Goal: Task Accomplishment & Management: Complete application form

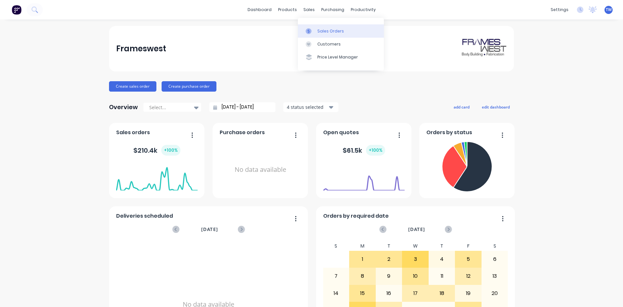
click at [326, 31] on div "Sales Orders" at bounding box center [330, 31] width 27 height 6
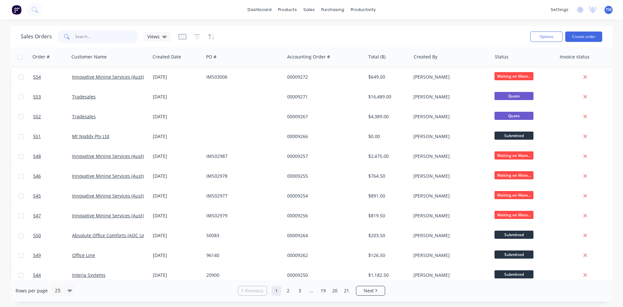
click at [107, 39] on input "text" at bounding box center [106, 36] width 63 height 13
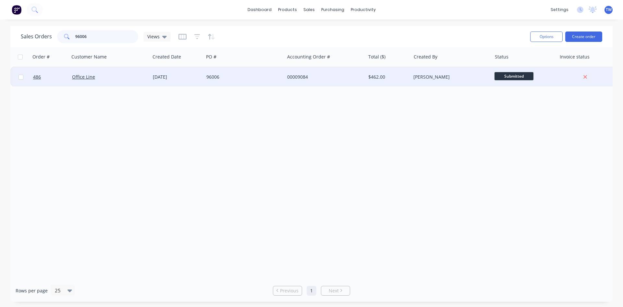
type input "96006"
click at [508, 78] on span "Submitted" at bounding box center [514, 76] width 39 height 8
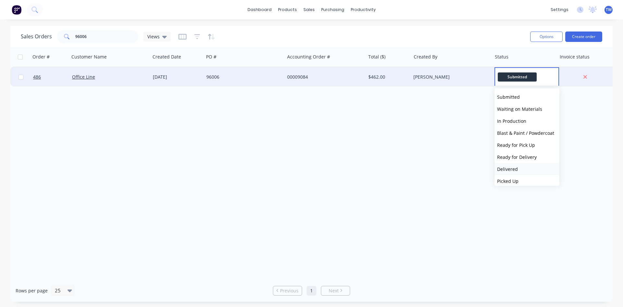
click at [517, 169] on span "Delivered" at bounding box center [507, 169] width 21 height 6
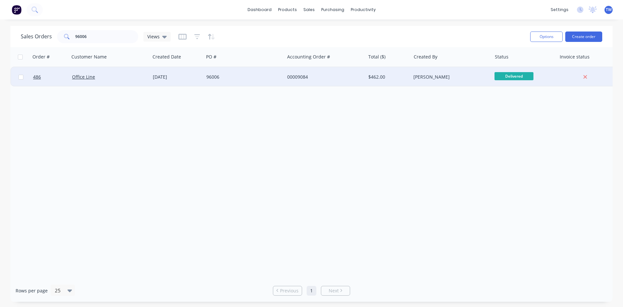
click at [430, 73] on div "[PERSON_NAME]" at bounding box center [451, 76] width 81 height 19
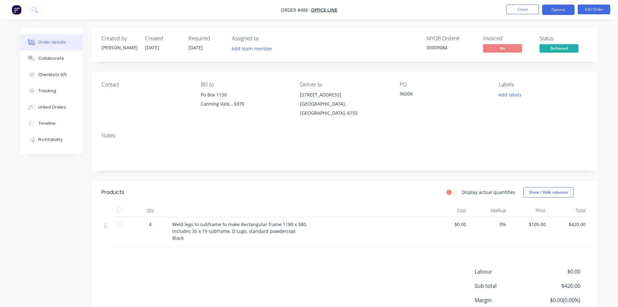
click at [558, 15] on button "Options" at bounding box center [558, 10] width 32 height 10
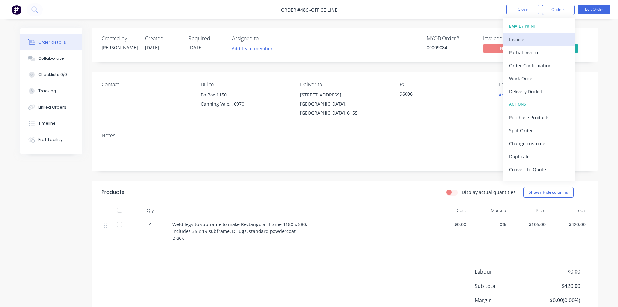
click at [545, 36] on div "Invoice" at bounding box center [539, 39] width 60 height 9
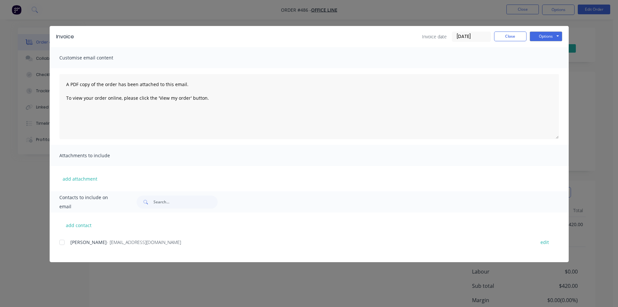
click at [63, 242] on div at bounding box center [62, 242] width 13 height 13
click at [547, 37] on button "Options" at bounding box center [546, 36] width 32 height 10
click at [548, 69] on button "Email" at bounding box center [551, 69] width 42 height 11
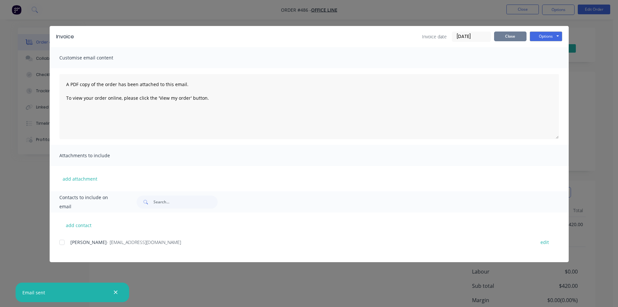
click at [499, 37] on button "Close" at bounding box center [510, 36] width 32 height 10
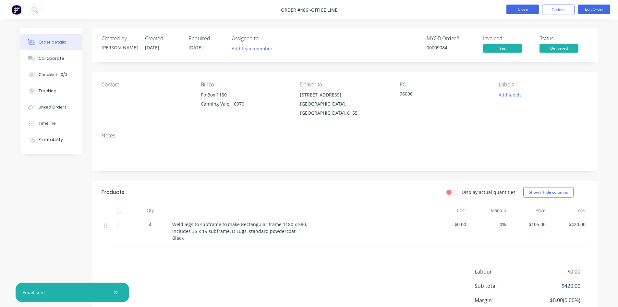
click at [519, 11] on button "Close" at bounding box center [523, 10] width 32 height 10
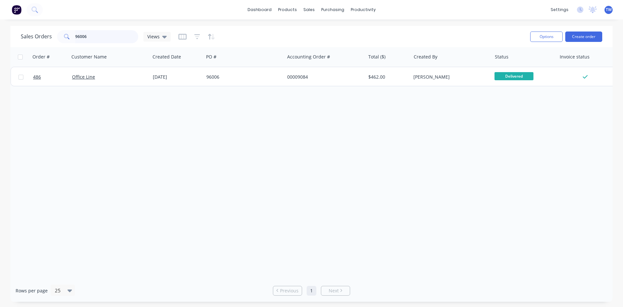
click at [101, 38] on input "96006" at bounding box center [106, 36] width 63 height 13
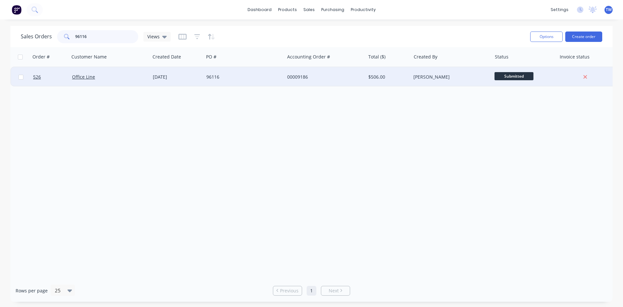
type input "96116"
click at [519, 79] on span "Submitted" at bounding box center [514, 76] width 39 height 8
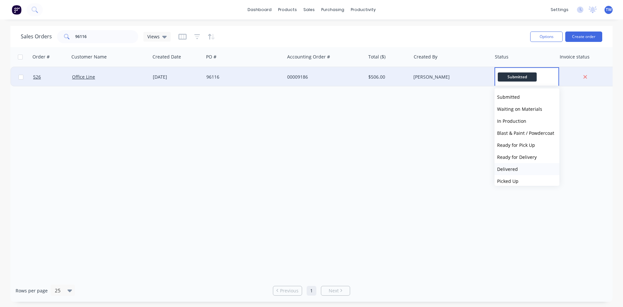
click at [535, 168] on button "Delivered" at bounding box center [527, 169] width 65 height 12
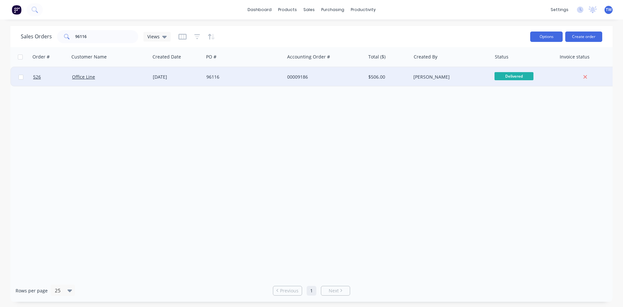
click at [553, 37] on button "Options" at bounding box center [546, 36] width 32 height 10
click at [456, 81] on div "[PERSON_NAME]" at bounding box center [451, 76] width 81 height 19
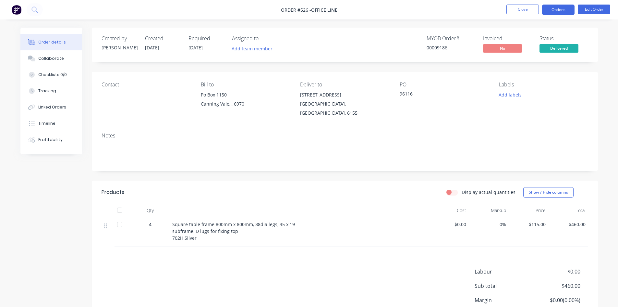
click at [554, 11] on button "Options" at bounding box center [558, 10] width 32 height 10
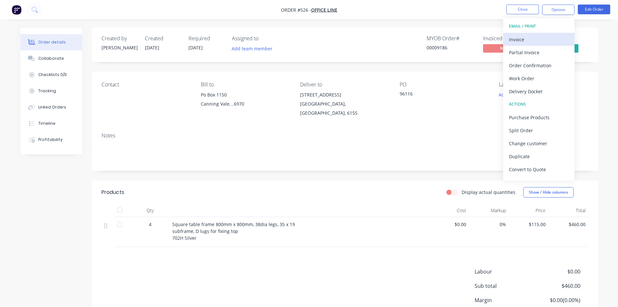
click at [534, 37] on div "Invoice" at bounding box center [539, 39] width 60 height 9
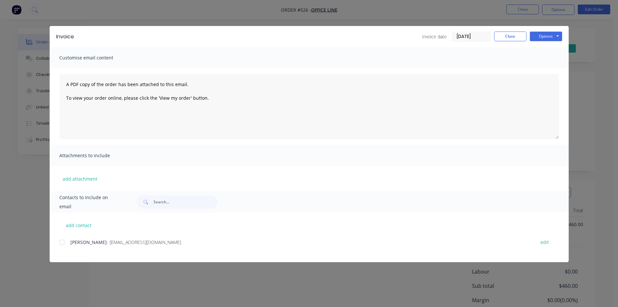
click at [61, 243] on div at bounding box center [62, 242] width 13 height 13
click at [543, 34] on button "Options" at bounding box center [546, 36] width 32 height 10
click at [555, 71] on button "Email" at bounding box center [551, 69] width 42 height 11
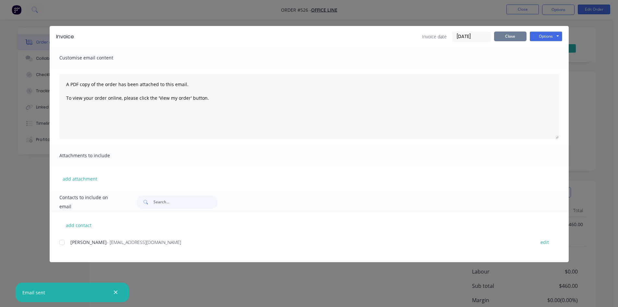
click at [512, 34] on button "Close" at bounding box center [510, 36] width 32 height 10
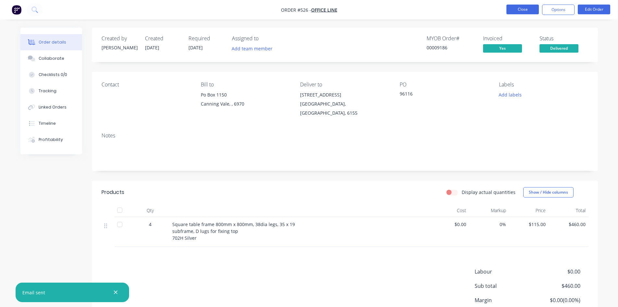
click at [515, 10] on button "Close" at bounding box center [523, 10] width 32 height 10
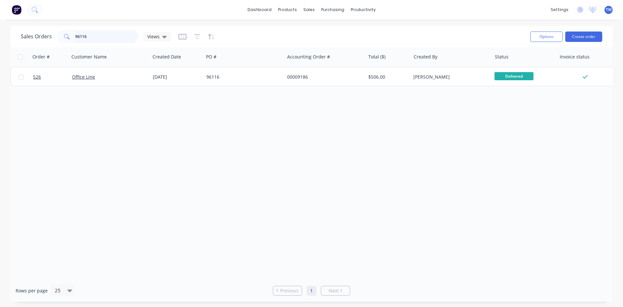
click at [95, 36] on input "96116" at bounding box center [106, 36] width 63 height 13
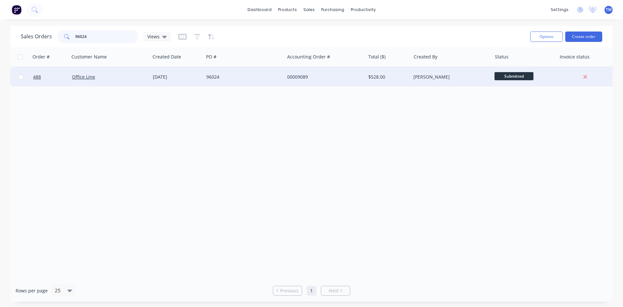
type input "96024"
click at [516, 76] on span "Submitted" at bounding box center [514, 76] width 39 height 8
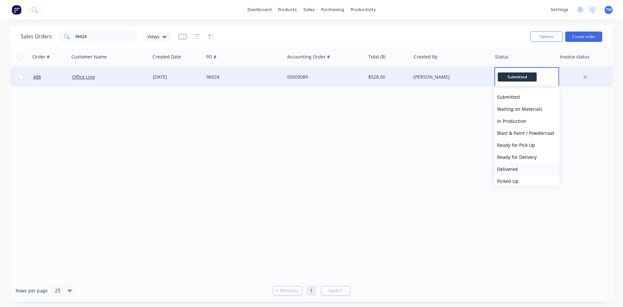
click at [530, 168] on button "Delivered" at bounding box center [527, 169] width 65 height 12
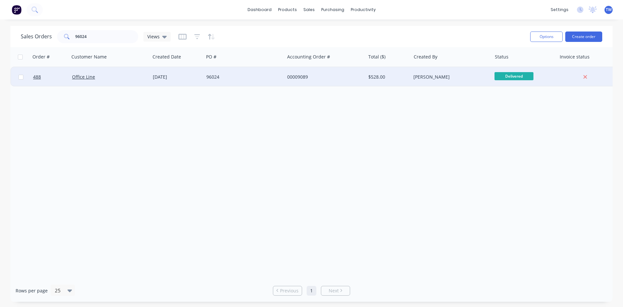
click at [450, 70] on div "[PERSON_NAME]" at bounding box center [451, 76] width 81 height 19
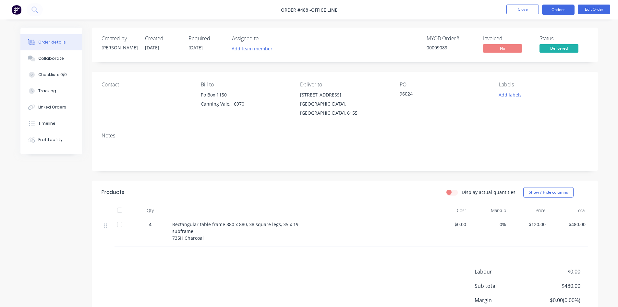
click at [565, 7] on button "Options" at bounding box center [558, 10] width 32 height 10
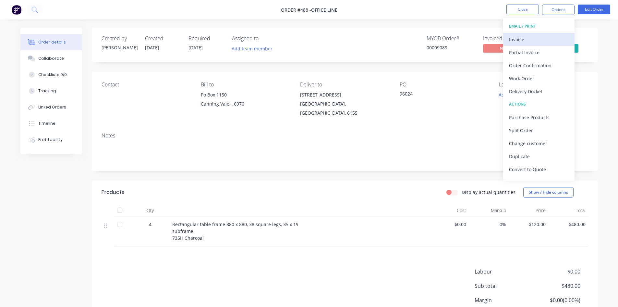
click at [533, 37] on div "Invoice" at bounding box center [539, 39] width 60 height 9
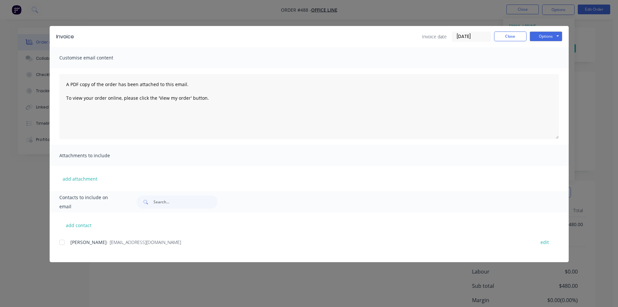
click at [61, 242] on div at bounding box center [62, 242] width 13 height 13
click at [545, 34] on button "Options" at bounding box center [546, 36] width 32 height 10
click at [539, 68] on button "Email" at bounding box center [551, 69] width 42 height 11
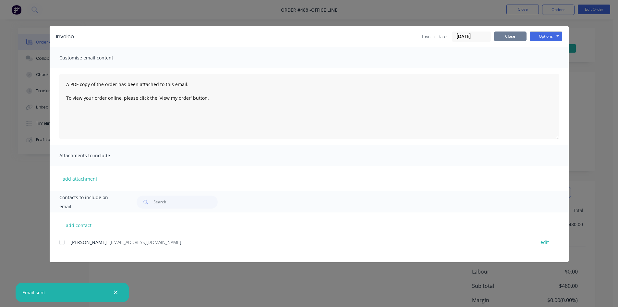
drag, startPoint x: 516, startPoint y: 37, endPoint x: 509, endPoint y: 30, distance: 10.6
click at [515, 37] on button "Close" at bounding box center [510, 36] width 32 height 10
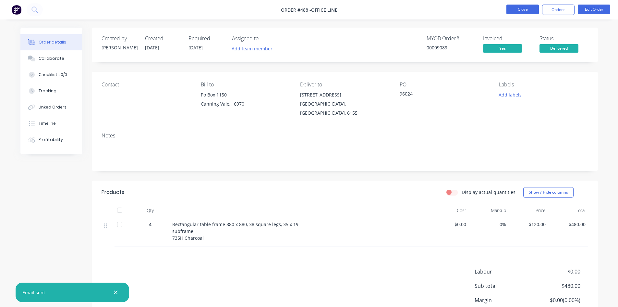
click at [517, 7] on button "Close" at bounding box center [523, 10] width 32 height 10
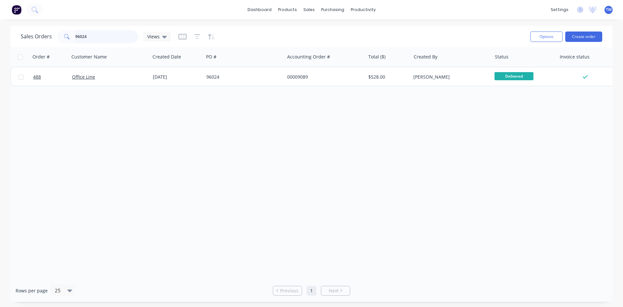
click at [88, 37] on input "96024" at bounding box center [106, 36] width 63 height 13
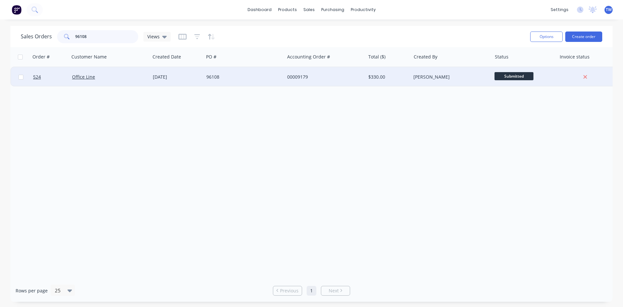
type input "96108"
click at [527, 75] on span "Submitted" at bounding box center [514, 76] width 39 height 8
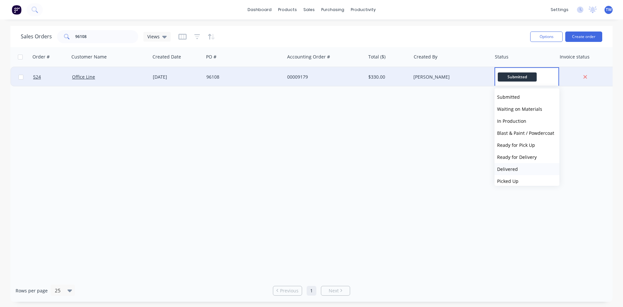
click at [521, 168] on button "Delivered" at bounding box center [527, 169] width 65 height 12
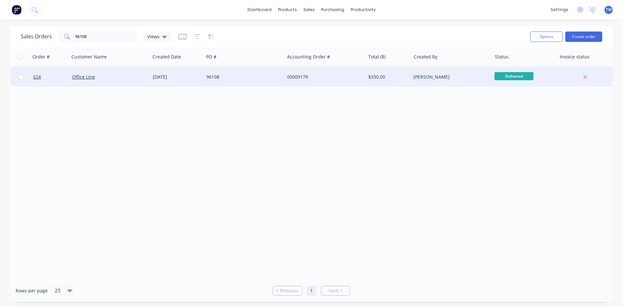
click at [481, 82] on div "[PERSON_NAME]" at bounding box center [451, 76] width 81 height 19
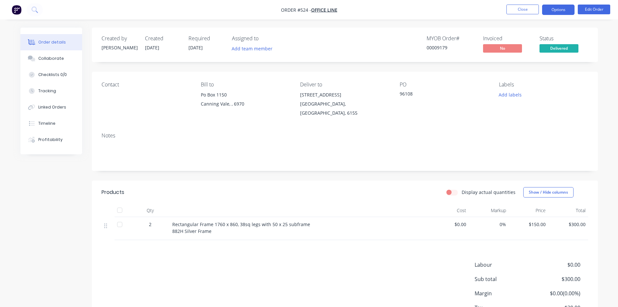
click at [562, 8] on button "Options" at bounding box center [558, 10] width 32 height 10
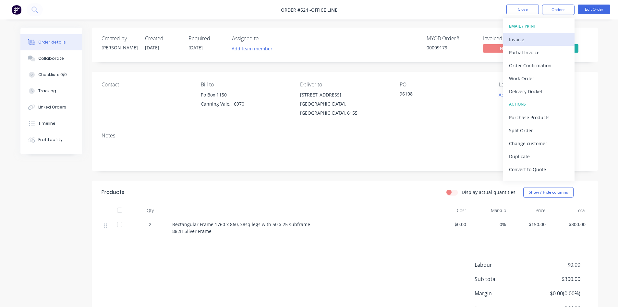
click at [534, 34] on button "Invoice" at bounding box center [538, 39] width 71 height 13
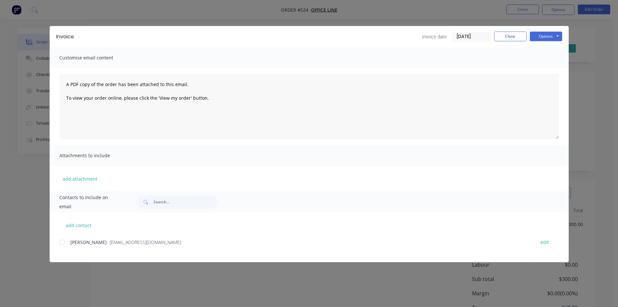
click at [61, 242] on div at bounding box center [62, 242] width 13 height 13
click at [554, 37] on button "Options" at bounding box center [546, 36] width 32 height 10
click at [550, 67] on button "Email" at bounding box center [551, 69] width 42 height 11
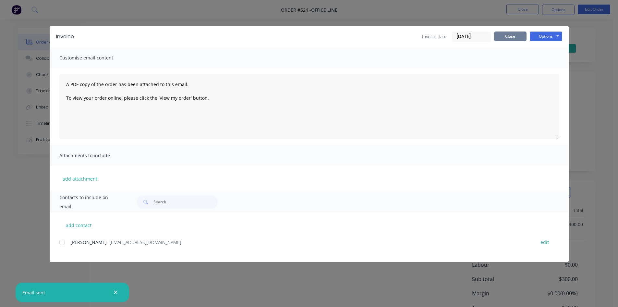
click at [516, 35] on button "Close" at bounding box center [510, 36] width 32 height 10
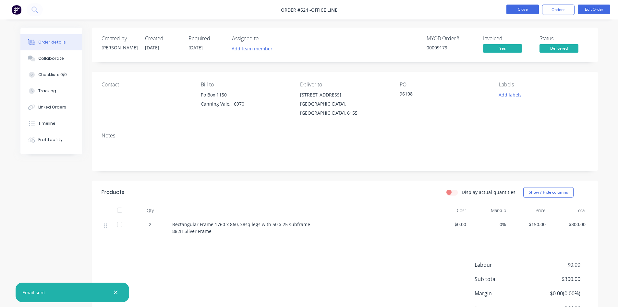
click at [515, 11] on button "Close" at bounding box center [523, 10] width 32 height 10
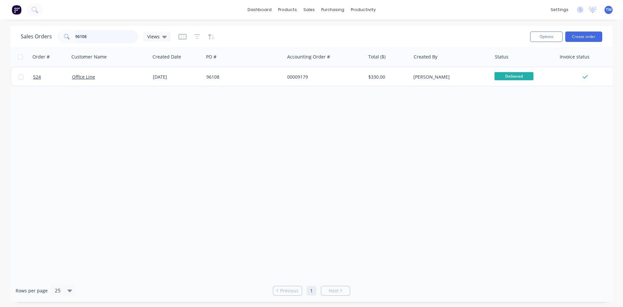
click at [103, 39] on input "96108" at bounding box center [106, 36] width 63 height 13
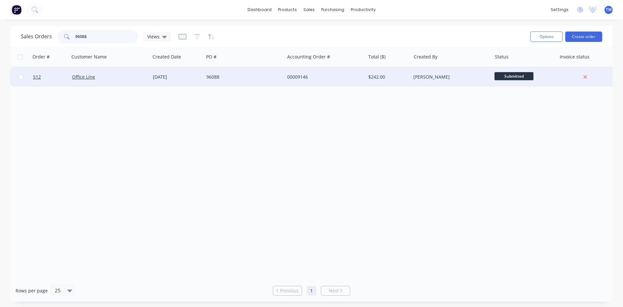
type input "96088"
click at [526, 78] on span "Submitted" at bounding box center [514, 76] width 39 height 8
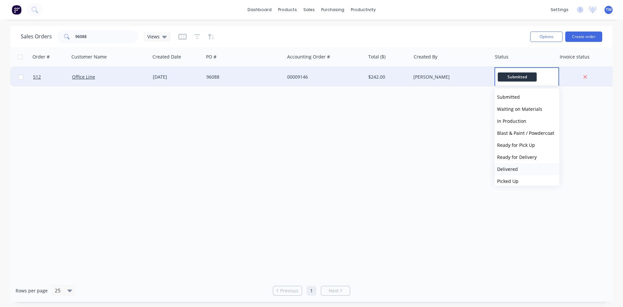
click at [515, 167] on span "Delivered" at bounding box center [507, 169] width 21 height 6
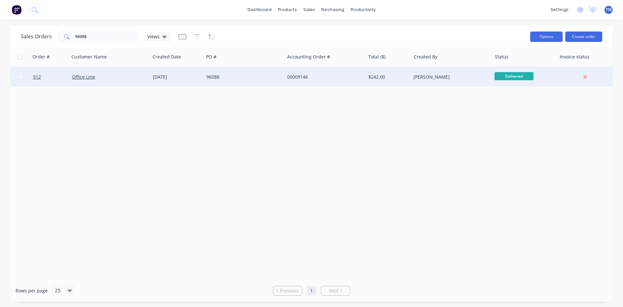
click at [532, 36] on button "Options" at bounding box center [546, 36] width 32 height 10
click at [472, 71] on div "[PERSON_NAME]" at bounding box center [451, 76] width 81 height 19
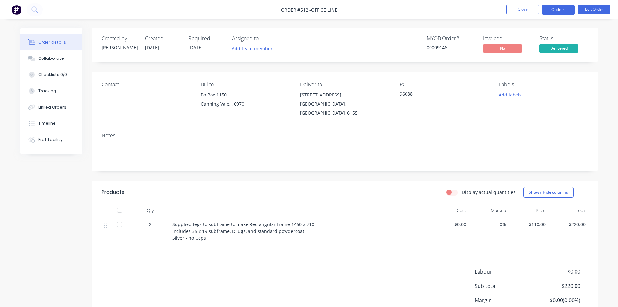
click at [561, 13] on button "Options" at bounding box center [558, 10] width 32 height 10
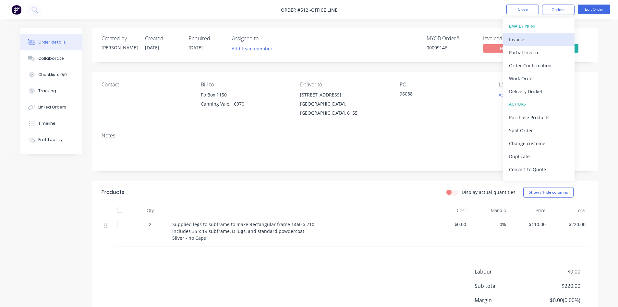
click at [544, 39] on div "Invoice" at bounding box center [539, 39] width 60 height 9
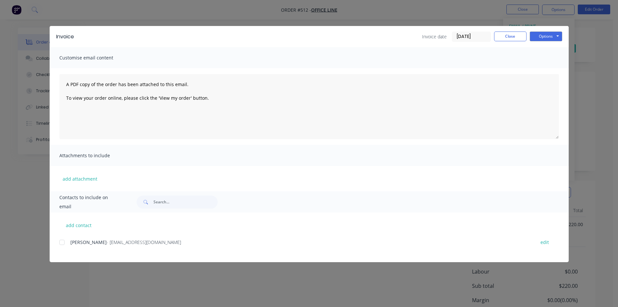
click at [60, 244] on div at bounding box center [62, 242] width 13 height 13
click at [551, 37] on button "Options" at bounding box center [546, 36] width 32 height 10
click at [541, 69] on button "Email" at bounding box center [551, 69] width 42 height 11
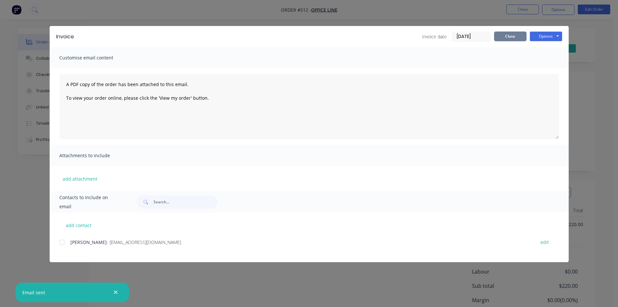
click at [514, 38] on button "Close" at bounding box center [510, 36] width 32 height 10
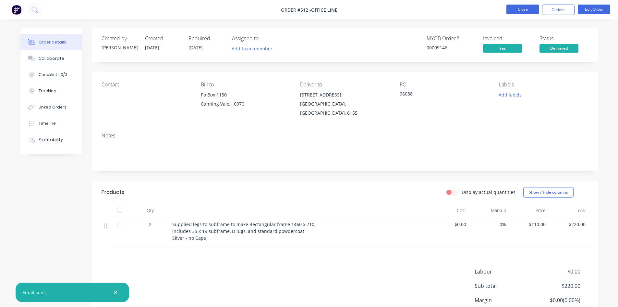
click at [522, 8] on button "Close" at bounding box center [523, 10] width 32 height 10
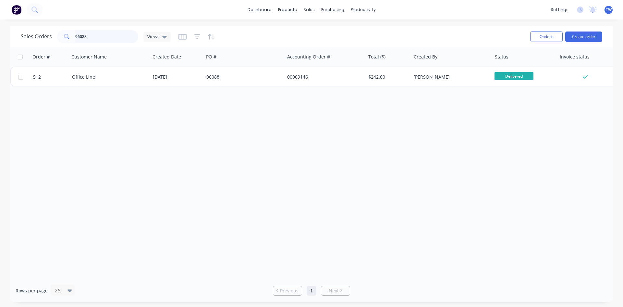
click at [96, 38] on input "96088" at bounding box center [106, 36] width 63 height 13
type input "9"
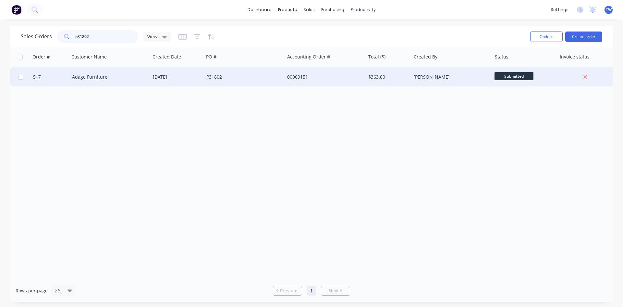
type input "p31802"
click at [515, 74] on span "Submitted" at bounding box center [514, 76] width 39 height 8
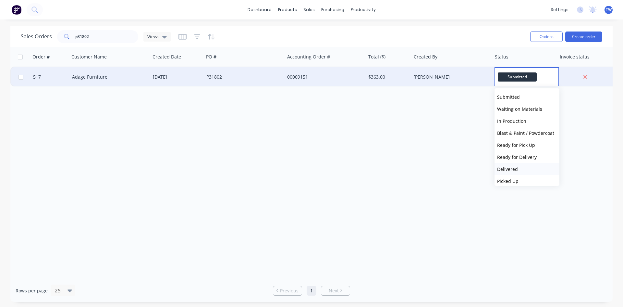
click at [505, 169] on span "Delivered" at bounding box center [507, 169] width 21 height 6
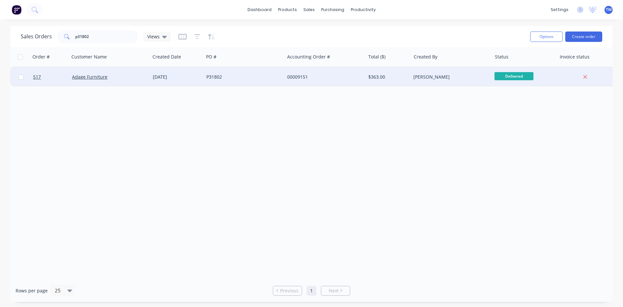
click at [430, 75] on div "[PERSON_NAME]" at bounding box center [450, 77] width 72 height 6
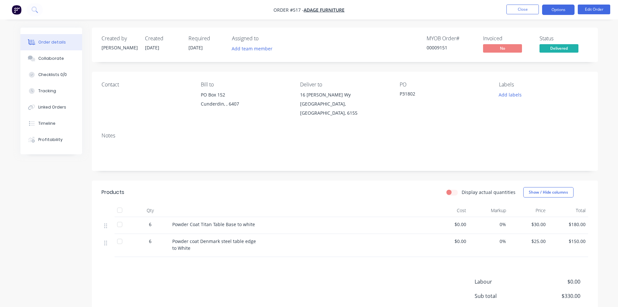
click at [553, 8] on button "Options" at bounding box center [558, 10] width 32 height 10
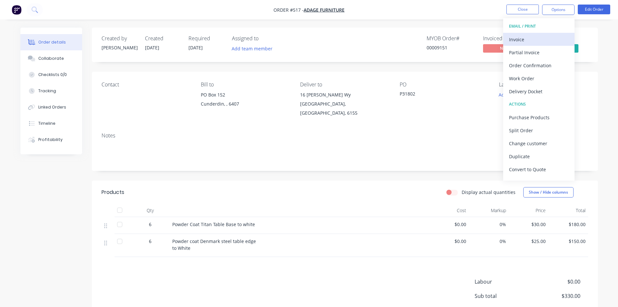
click at [514, 36] on div "Invoice" at bounding box center [539, 39] width 60 height 9
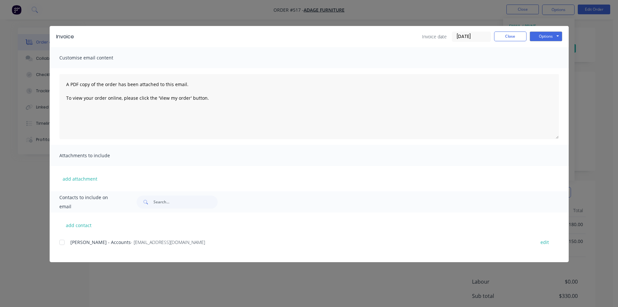
click at [60, 242] on div at bounding box center [62, 242] width 13 height 13
click at [544, 37] on button "Options" at bounding box center [546, 36] width 32 height 10
click at [553, 68] on button "Email" at bounding box center [551, 69] width 42 height 11
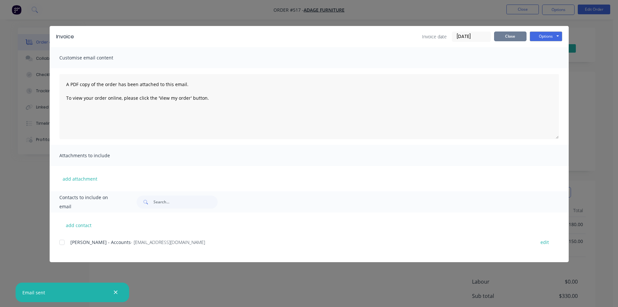
drag, startPoint x: 512, startPoint y: 35, endPoint x: 516, endPoint y: 31, distance: 5.7
click at [512, 35] on button "Close" at bounding box center [510, 36] width 32 height 10
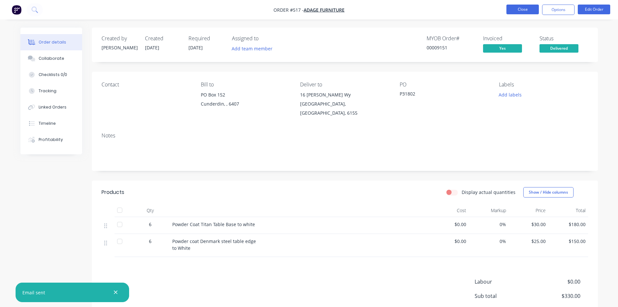
click at [526, 7] on button "Close" at bounding box center [523, 10] width 32 height 10
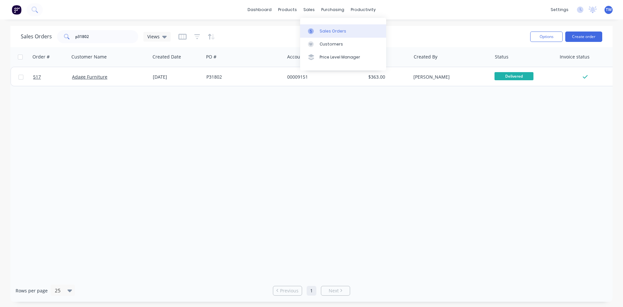
click at [318, 30] on link "Sales Orders" at bounding box center [343, 30] width 86 height 13
click at [101, 35] on input "p31802" at bounding box center [106, 36] width 63 height 13
type input "p"
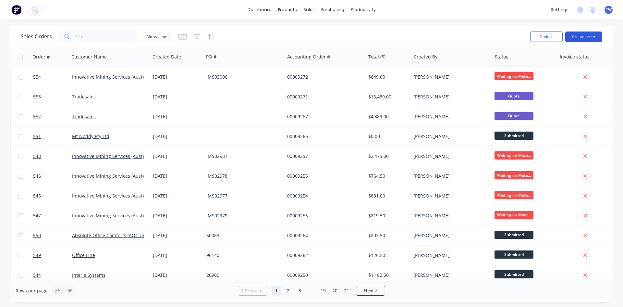
click at [593, 36] on button "Create order" at bounding box center [583, 36] width 37 height 10
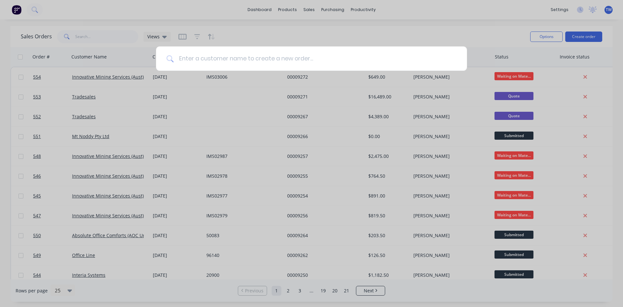
click at [245, 64] on input at bounding box center [315, 58] width 283 height 24
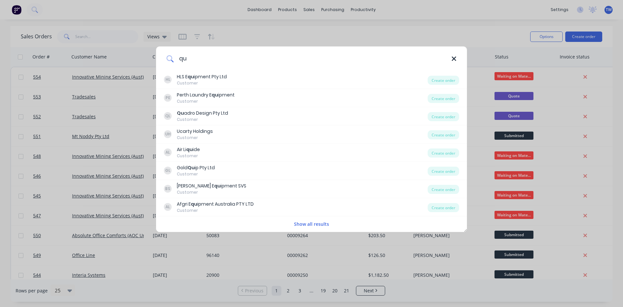
type input "qu"
click at [455, 61] on icon at bounding box center [454, 58] width 5 height 7
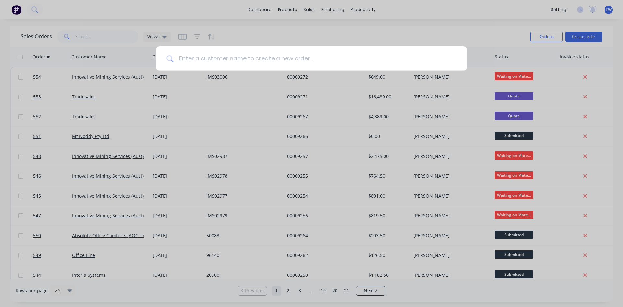
click at [248, 56] on input at bounding box center [315, 58] width 283 height 24
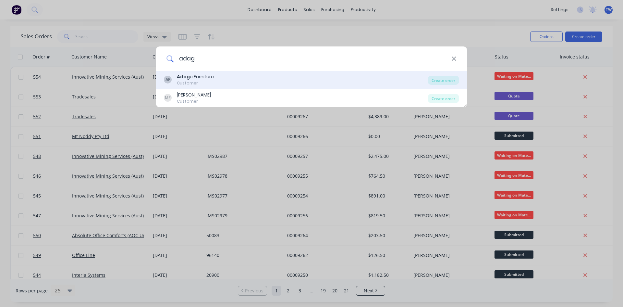
type input "adag"
click at [220, 83] on div "AF Adag e Furniture Customer" at bounding box center [296, 79] width 264 height 13
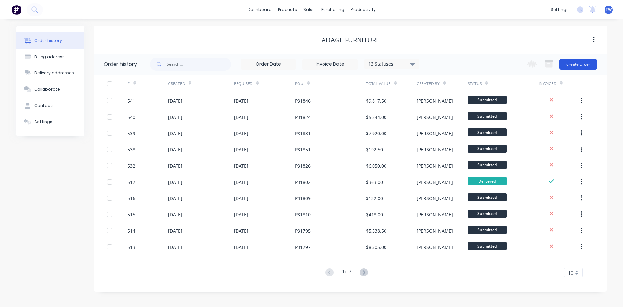
click at [577, 66] on button "Create Order" at bounding box center [579, 64] width 38 height 10
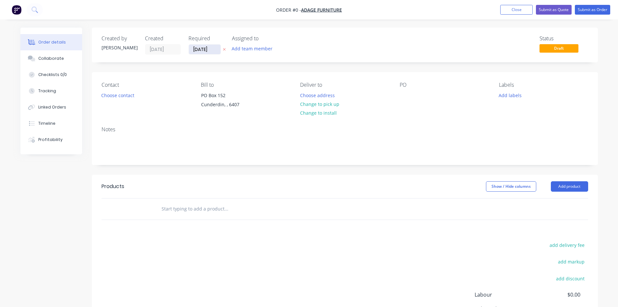
click at [208, 52] on input "[DATE]" at bounding box center [205, 49] width 32 height 10
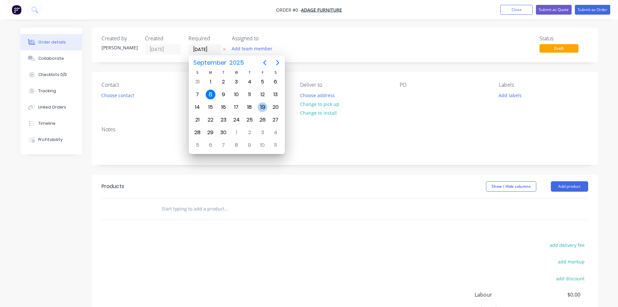
click at [264, 108] on div "19" at bounding box center [263, 107] width 10 height 10
type input "[DATE]"
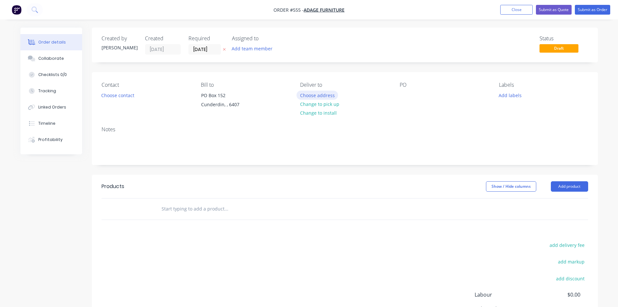
click at [310, 97] on button "Choose address" at bounding box center [318, 95] width 42 height 9
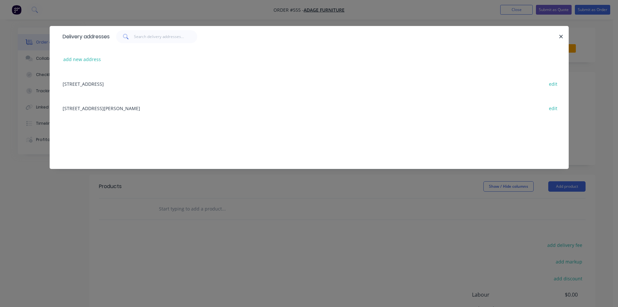
click at [131, 107] on div "[STREET_ADDRESS][PERSON_NAME] edit" at bounding box center [309, 108] width 500 height 24
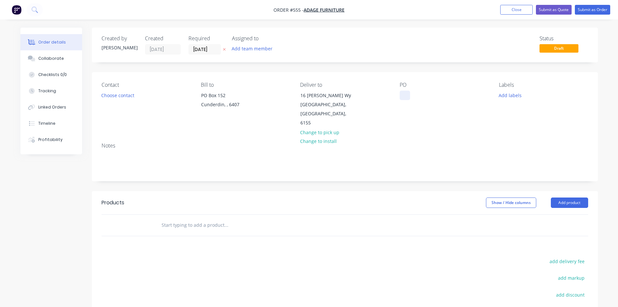
click at [400, 98] on div at bounding box center [405, 95] width 10 height 9
click at [569, 197] on button "Add product" at bounding box center [569, 202] width 37 height 10
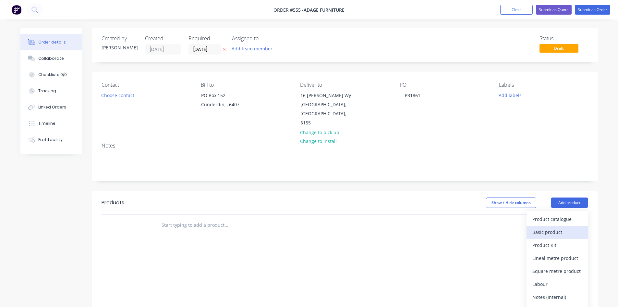
click at [550, 227] on div "Basic product" at bounding box center [558, 231] width 50 height 9
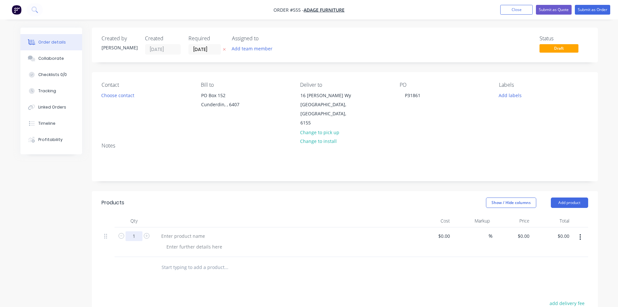
click at [133, 231] on input "1" at bounding box center [134, 236] width 17 height 10
type input "2"
click at [192, 231] on div at bounding box center [183, 235] width 54 height 9
click at [185, 231] on div at bounding box center [183, 235] width 54 height 9
paste div
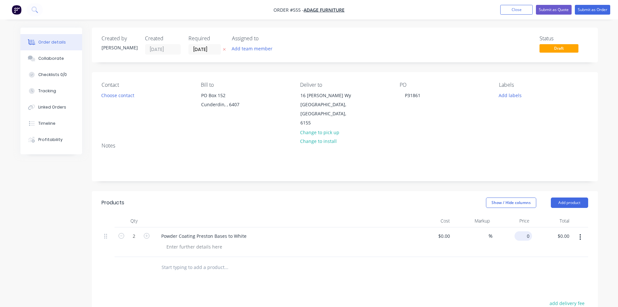
click at [521, 227] on div "0 $0.00" at bounding box center [513, 242] width 40 height 30
type input "$30.00"
type input "$60.00"
click at [593, 8] on button "Submit as Order" at bounding box center [592, 10] width 35 height 10
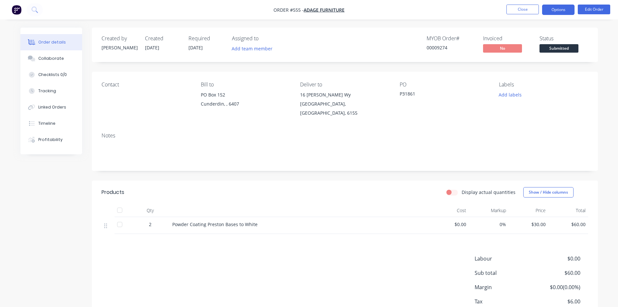
click at [560, 8] on button "Options" at bounding box center [558, 10] width 32 height 10
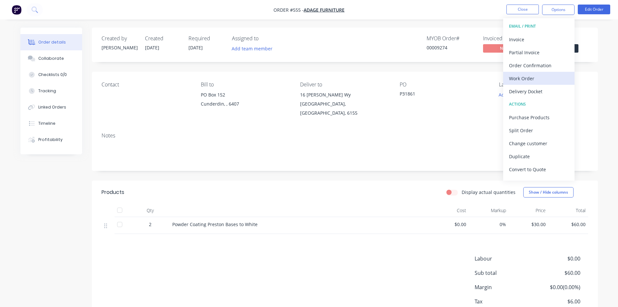
click at [527, 79] on div "Work Order" at bounding box center [539, 78] width 60 height 9
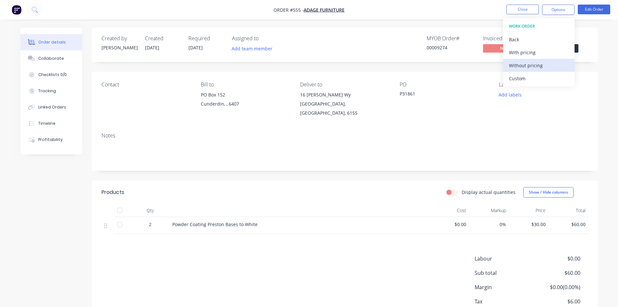
click at [529, 62] on div "Without pricing" at bounding box center [539, 65] width 60 height 9
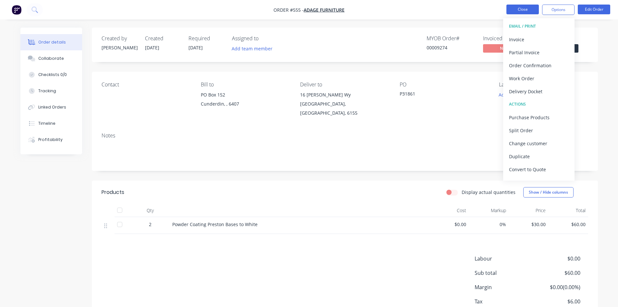
click at [518, 8] on button "Close" at bounding box center [523, 10] width 32 height 10
